Goal: Information Seeking & Learning: Learn about a topic

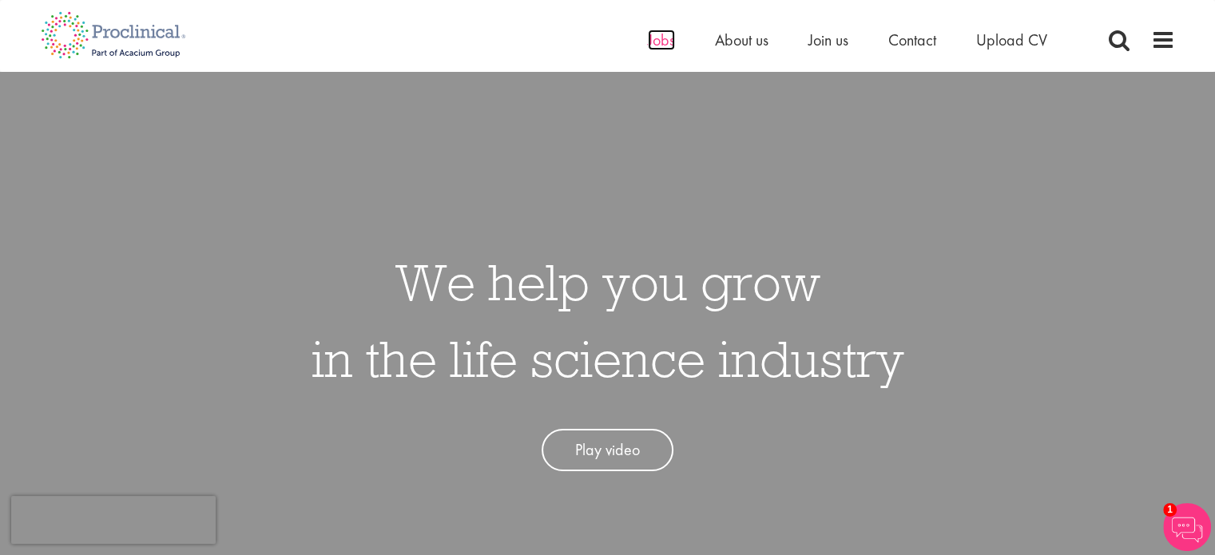
click at [652, 36] on span "Jobs" at bounding box center [661, 40] width 27 height 21
